Goal: Find specific page/section: Find specific page/section

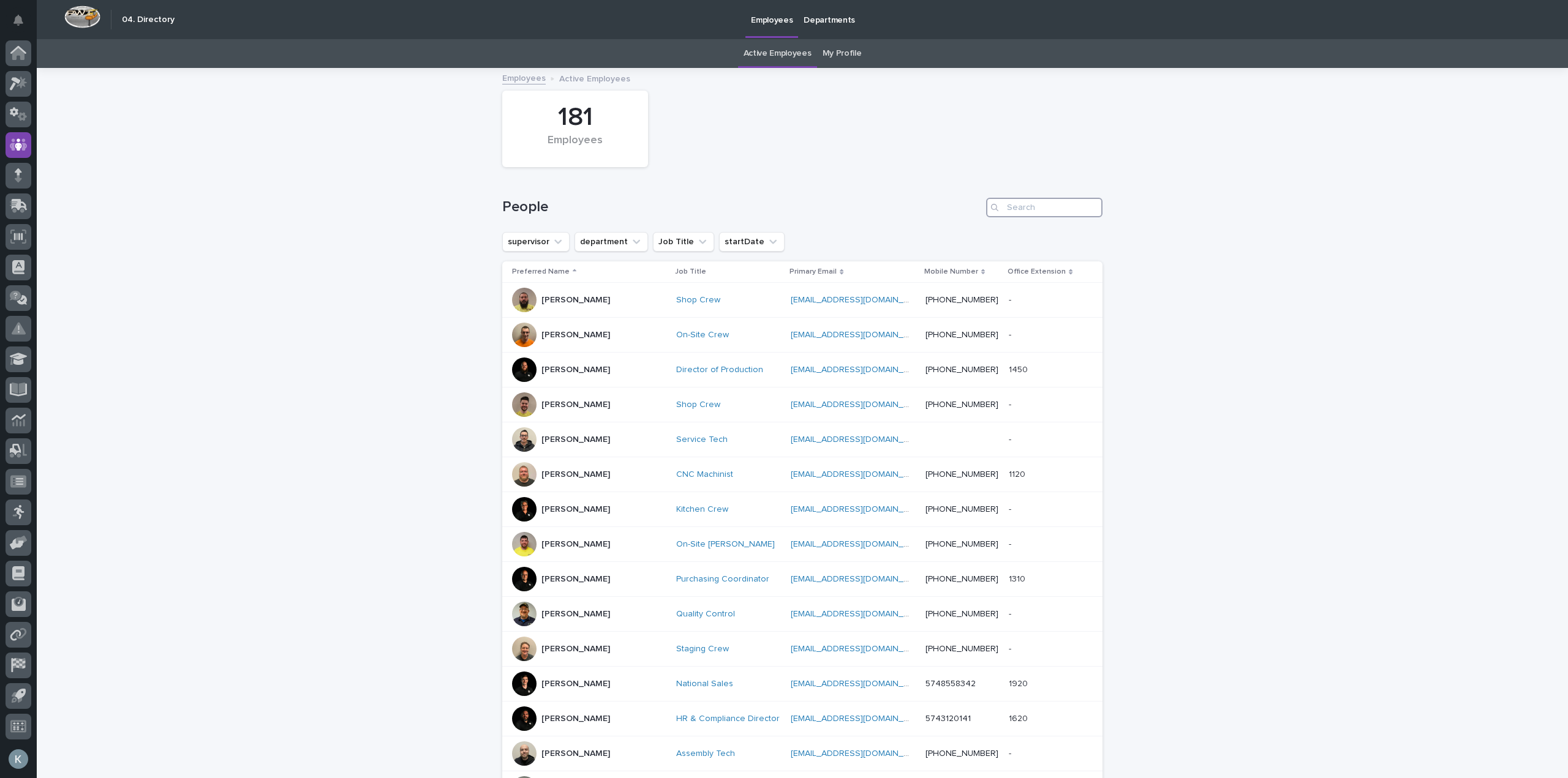
click at [1023, 213] on input "Search" at bounding box center [1043, 207] width 117 height 20
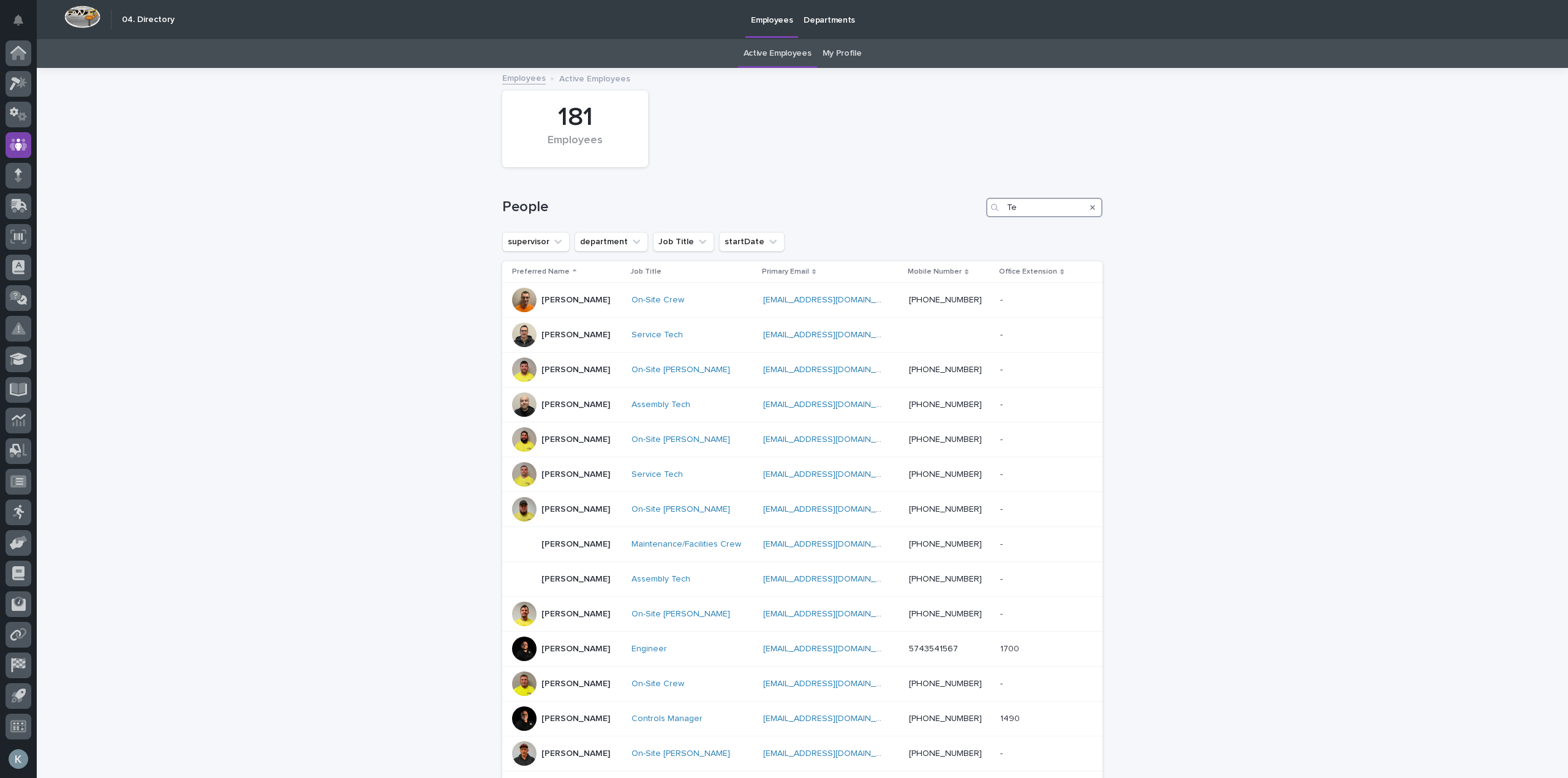
type input "T"
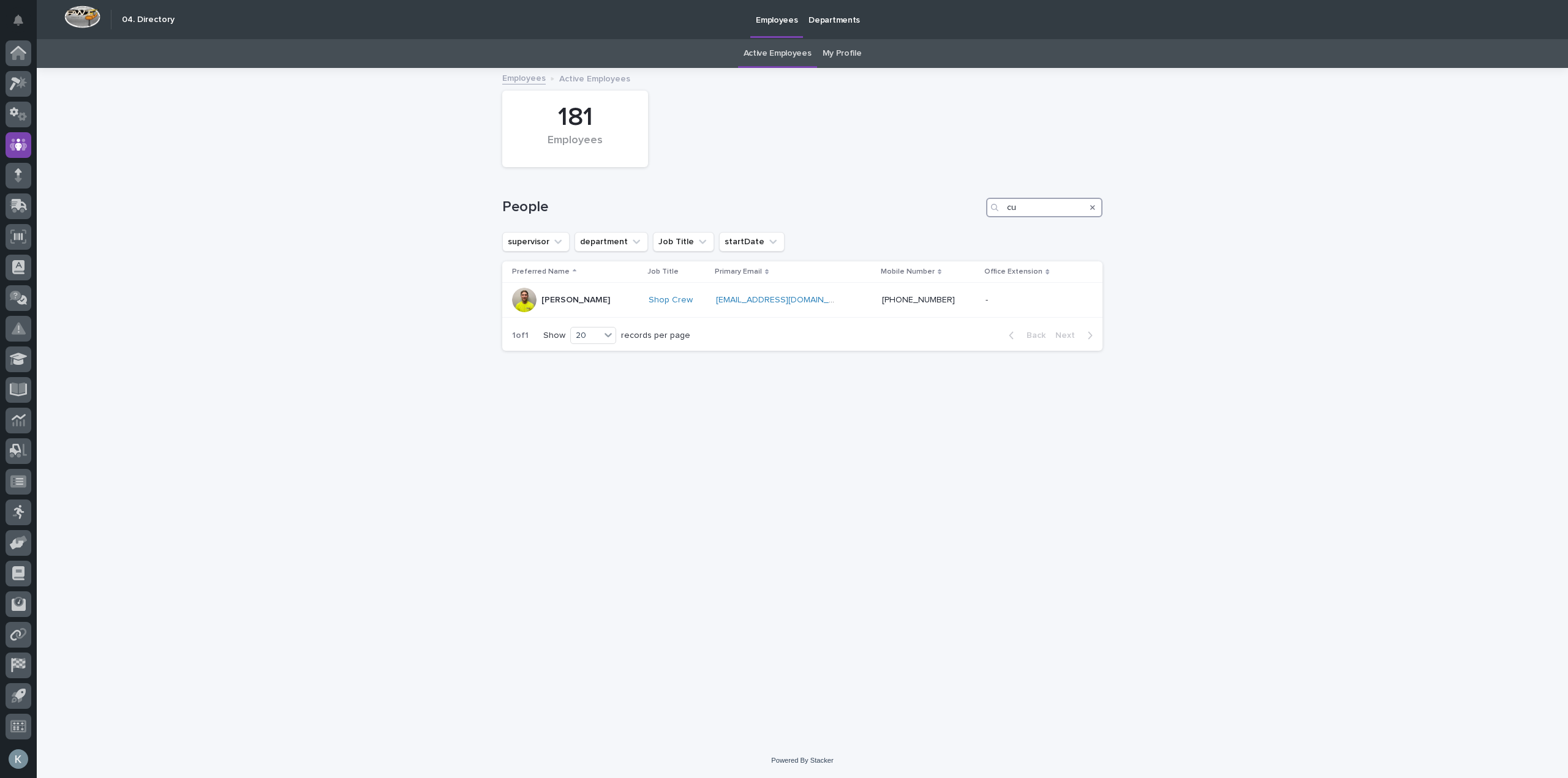
type input "c"
type input "[PERSON_NAME]"
click at [553, 299] on p "[PERSON_NAME]" at bounding box center [575, 299] width 68 height 10
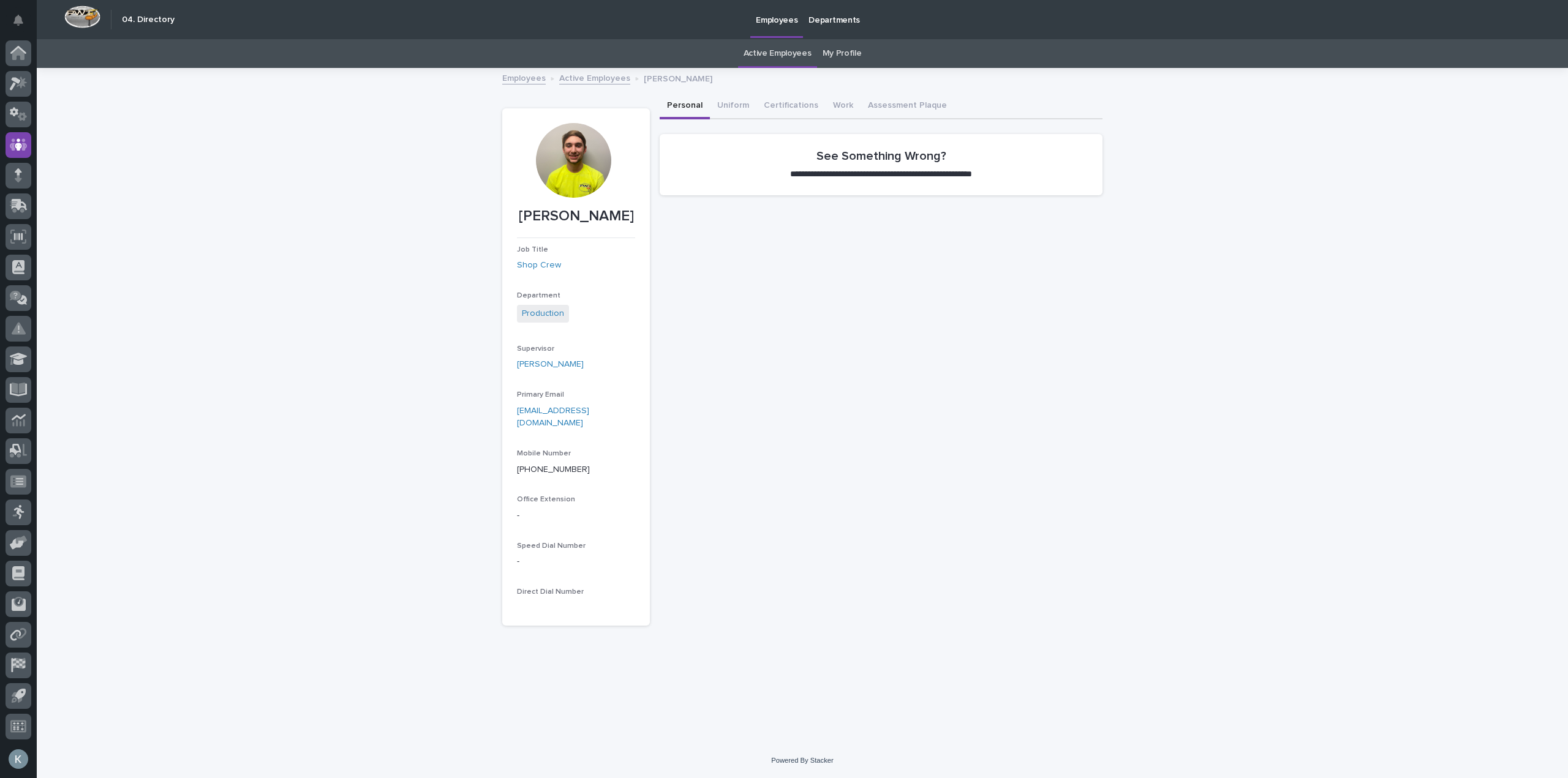
click at [1024, 359] on div "**********" at bounding box center [881, 359] width 442 height 532
